Goal: Navigation & Orientation: Go to known website

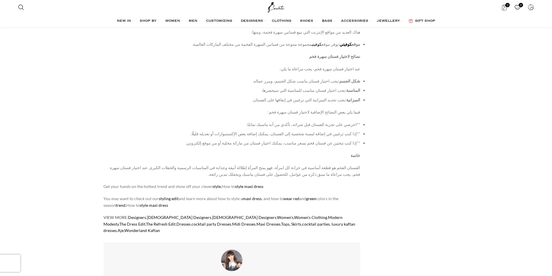
scroll to position [220, 0]
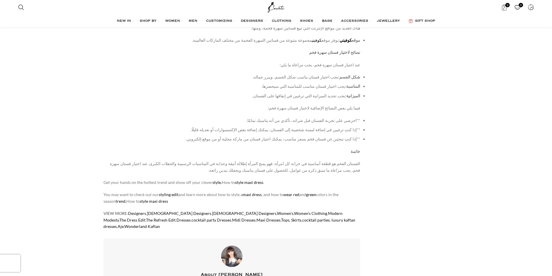
click at [348, 38] on link "كوفيتي" at bounding box center [346, 40] width 12 height 5
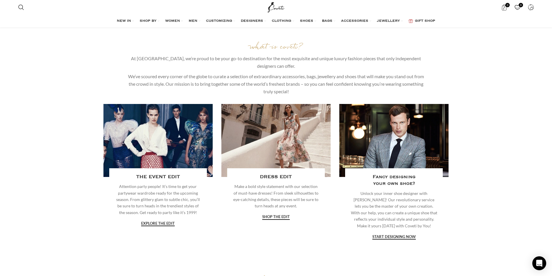
scroll to position [880, 0]
